Goal: Information Seeking & Learning: Learn about a topic

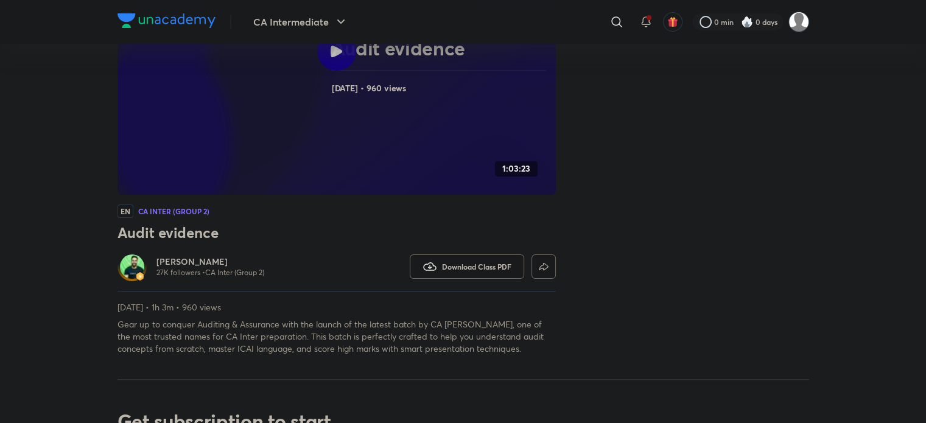
scroll to position [180, 0]
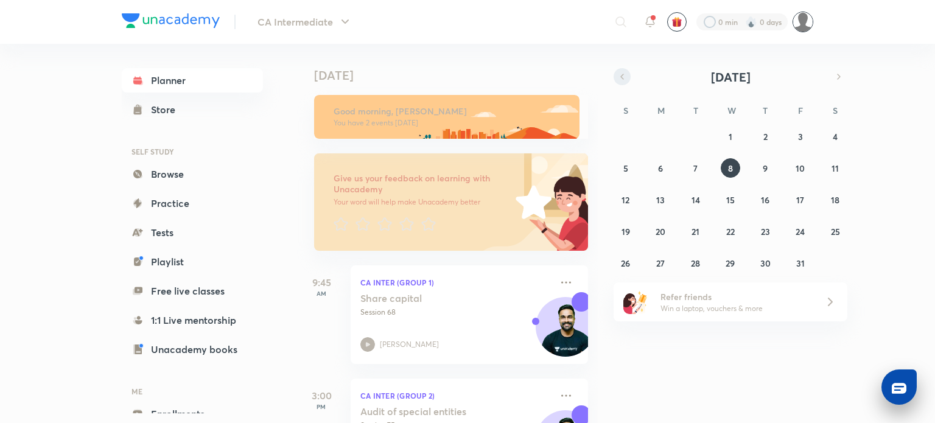
click at [615, 80] on button "button" at bounding box center [622, 76] width 17 height 17
click at [833, 78] on button "button" at bounding box center [838, 76] width 17 height 17
click at [669, 262] on button "25" at bounding box center [660, 262] width 19 height 19
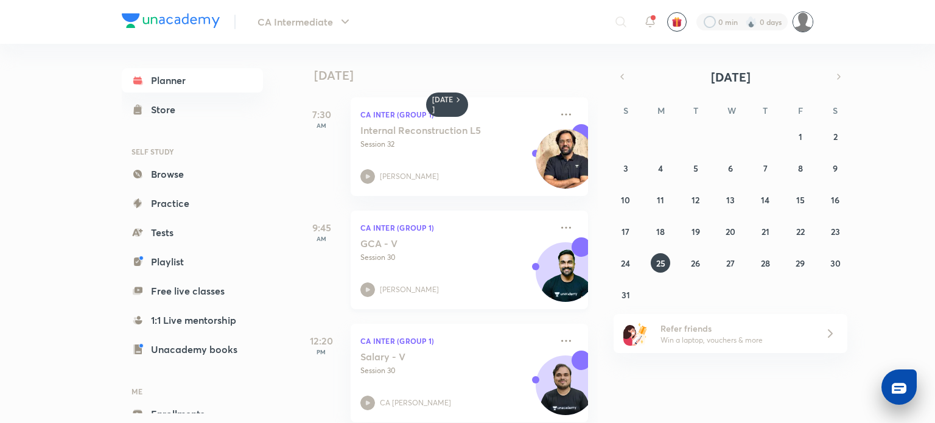
click at [485, 223] on p "CA Inter (Group 1)" at bounding box center [455, 227] width 191 height 15
